Goal: Task Accomplishment & Management: Manage account settings

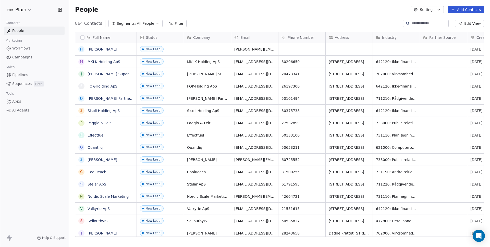
scroll to position [213, 417]
click at [172, 23] on button "Filter" at bounding box center [176, 23] width 21 height 7
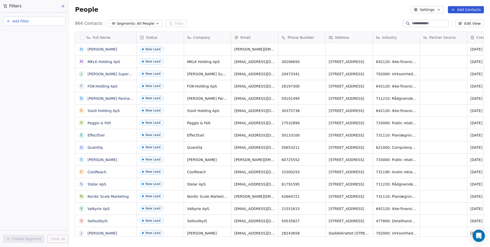
click at [62, 6] on icon at bounding box center [63, 6] width 4 height 4
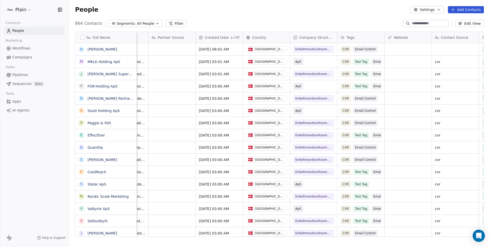
scroll to position [0, 267]
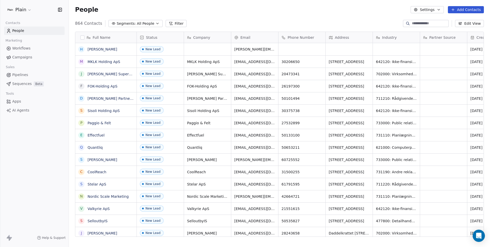
click at [16, 51] on link "Workflows" at bounding box center [34, 48] width 60 height 8
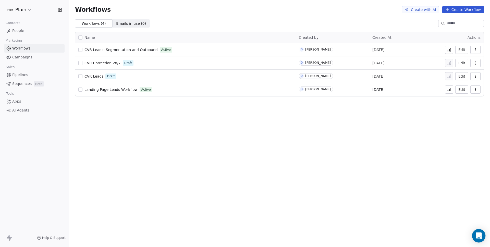
click at [477, 236] on icon "Open Intercom Messenger" at bounding box center [478, 235] width 6 height 7
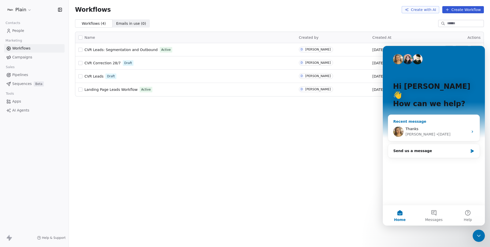
click at [429, 126] on div "Thanks" at bounding box center [436, 128] width 63 height 5
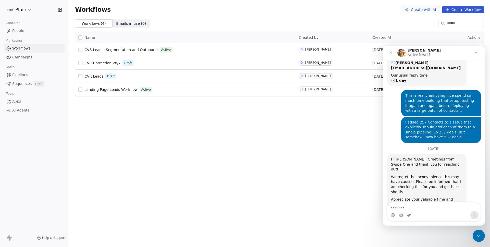
scroll to position [94, 0]
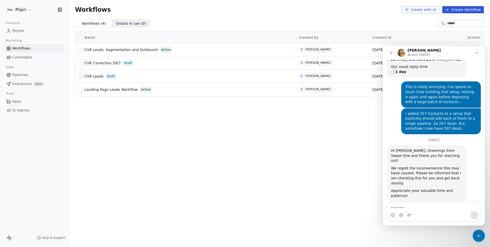
drag, startPoint x: 325, startPoint y: 191, endPoint x: 299, endPoint y: 166, distance: 35.9
click at [325, 191] on div "Workflows Create with AI Create Workflow Workflows ( 4 ) Workflows ( 4 ) Emails…" at bounding box center [279, 123] width 421 height 247
click at [133, 49] on span "CVR Leads: Segmentation and Outbound" at bounding box center [120, 50] width 73 height 4
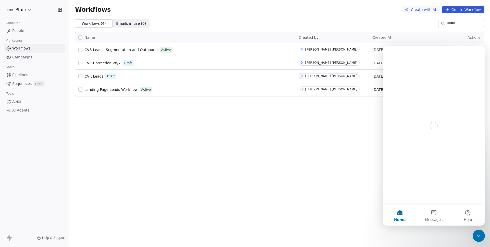
click at [24, 74] on span "Pipelines" at bounding box center [20, 74] width 16 height 5
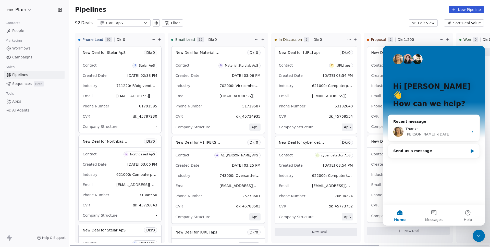
click at [134, 12] on div "Pipelines New Pipeline" at bounding box center [279, 9] width 409 height 7
click at [135, 23] on div "CVR: ApS" at bounding box center [123, 22] width 35 height 5
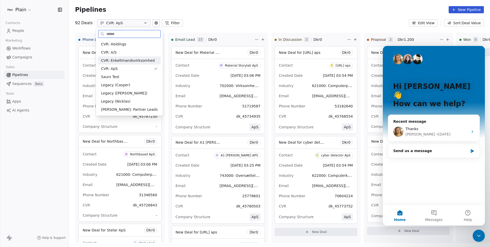
click at [122, 60] on span "CVR: Enkeltmandsvirksomhed" at bounding box center [128, 60] width 54 height 5
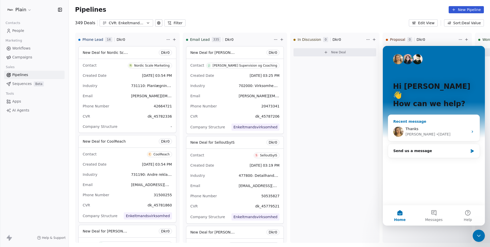
click at [420, 132] on div "[PERSON_NAME] • [DATE]" at bounding box center [436, 134] width 63 height 5
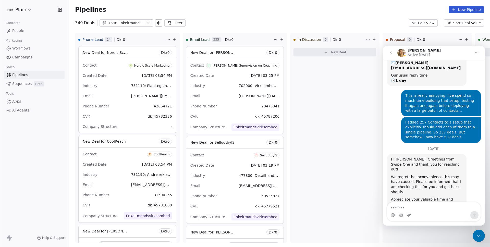
scroll to position [94, 0]
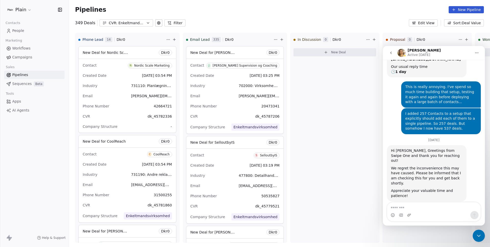
click at [423, 206] on textarea "Message…" at bounding box center [433, 206] width 93 height 9
type textarea "*****"
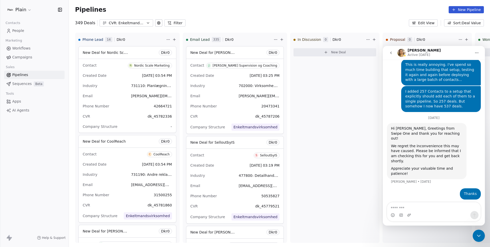
click at [483, 238] on div "Close Intercom Messenger" at bounding box center [478, 236] width 12 height 12
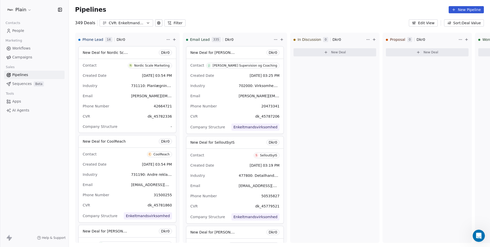
click at [136, 21] on div "CVR: Enkeltmandsvirksomhed" at bounding box center [126, 22] width 35 height 5
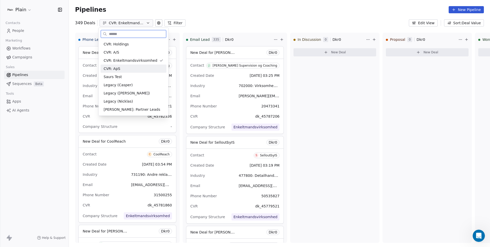
click at [122, 68] on div "CVR: ApS" at bounding box center [134, 68] width 60 height 5
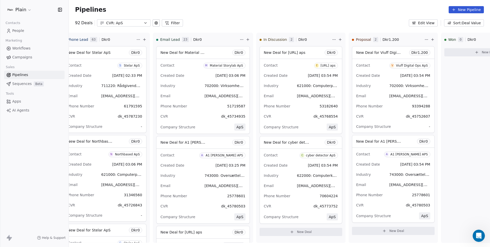
scroll to position [0, 16]
click at [287, 178] on div "Industry 622000: Computerkonsulentbistand og forvaltning af computerfaciliteter" at bounding box center [300, 175] width 74 height 8
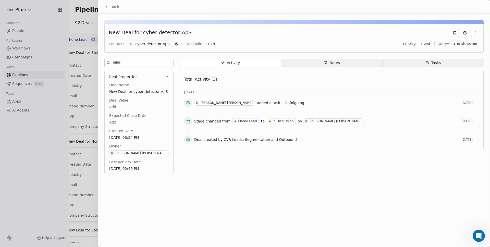
click at [314, 65] on span "Notes Notes" at bounding box center [331, 63] width 101 height 8
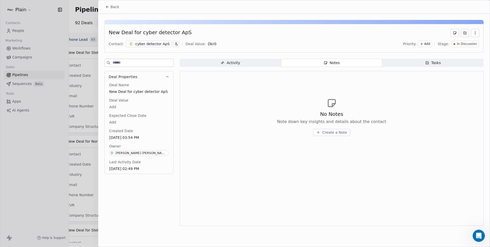
drag, startPoint x: 441, startPoint y: 54, endPoint x: 441, endPoint y: 60, distance: 5.6
click at [441, 54] on div "New Deal for cyber detector ApS Contact: c cyber detector ApS Deal Value: Dkr 0…" at bounding box center [293, 121] width 391 height 215
click at [441, 60] on span "Tasks Tasks" at bounding box center [432, 63] width 101 height 8
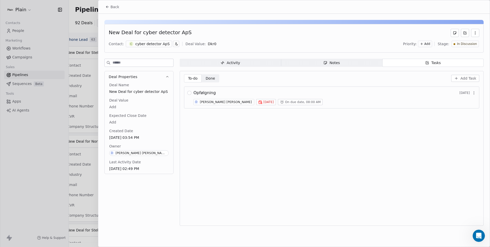
click at [336, 61] on div "Notes" at bounding box center [331, 62] width 16 height 5
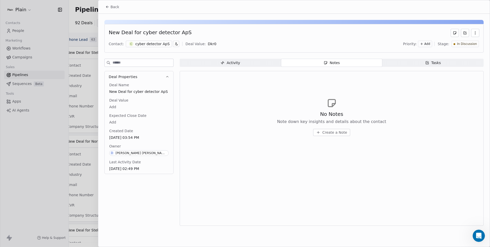
click at [216, 66] on span "Activity Activity" at bounding box center [230, 63] width 101 height 8
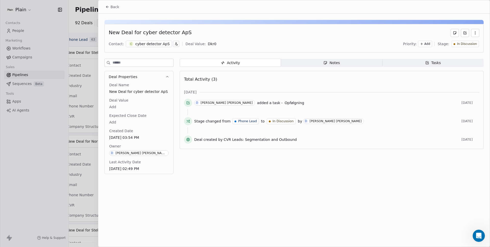
click at [99, 103] on div "New Deal for cyber detector ApS Contact: c cyber detector ApS Deal Value: Dkr 0…" at bounding box center [293, 95] width 391 height 163
click at [87, 104] on div at bounding box center [245, 123] width 490 height 247
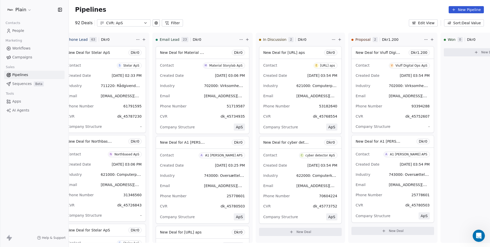
click at [276, 21] on div "92 Deals CVR: ApS Filter Edit View Sort: Deal Value" at bounding box center [279, 22] width 421 height 7
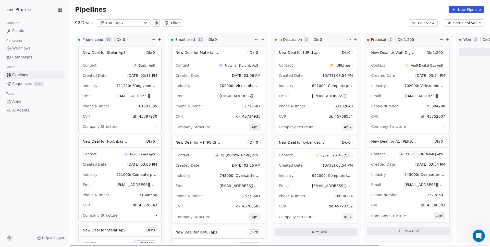
drag, startPoint x: 150, startPoint y: 245, endPoint x: 115, endPoint y: 245, distance: 35.7
click at [115, 245] on div at bounding box center [224, 245] width 309 height 1
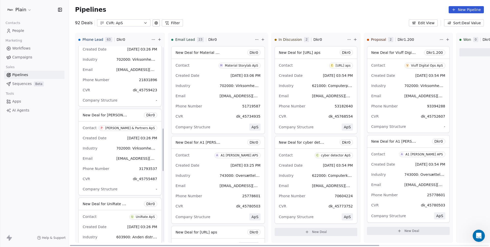
scroll to position [393, 0]
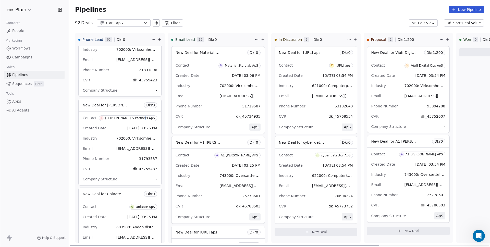
copy div
click at [132, 117] on div "[PERSON_NAME] & Partners ApS" at bounding box center [130, 118] width 50 height 4
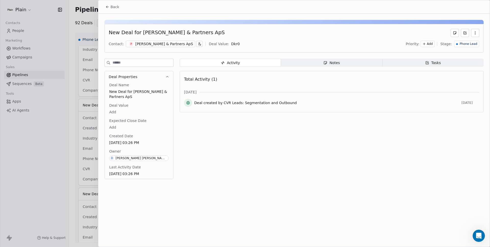
click at [158, 32] on div "New Deal for [PERSON_NAME] & Partners ApS" at bounding box center [167, 33] width 116 height 8
drag, startPoint x: 161, startPoint y: 26, endPoint x: 138, endPoint y: 32, distance: 24.3
click at [161, 26] on div "New Deal for [PERSON_NAME] & Partners ApS Contact: P [PERSON_NAME] & Partners A…" at bounding box center [293, 38] width 379 height 29
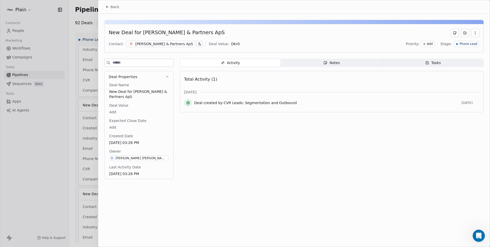
drag, startPoint x: 140, startPoint y: 32, endPoint x: 237, endPoint y: 30, distance: 98.0
click at [237, 30] on div "New Deal for [PERSON_NAME] & Partners ApS" at bounding box center [294, 33] width 370 height 8
copy div "[PERSON_NAME] & Partners ApS"
click at [70, 91] on div at bounding box center [245, 123] width 490 height 247
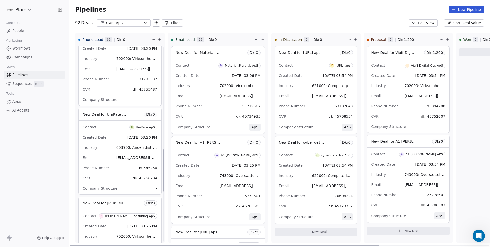
scroll to position [476, 0]
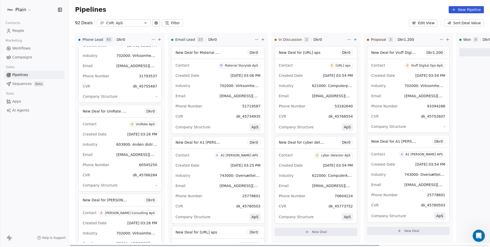
click at [126, 140] on div "Industry 603900: Anden distribution af medieindhold" at bounding box center [120, 144] width 74 height 8
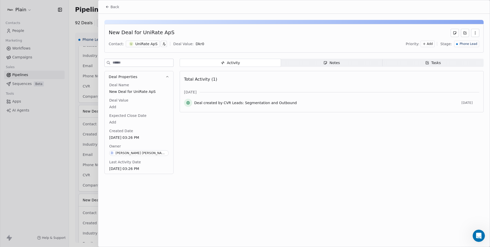
click at [42, 154] on div at bounding box center [245, 123] width 490 height 247
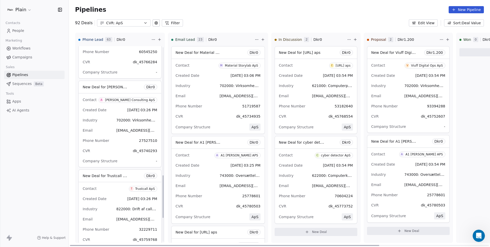
scroll to position [590, 0]
